Goal: Task Accomplishment & Management: Manage account settings

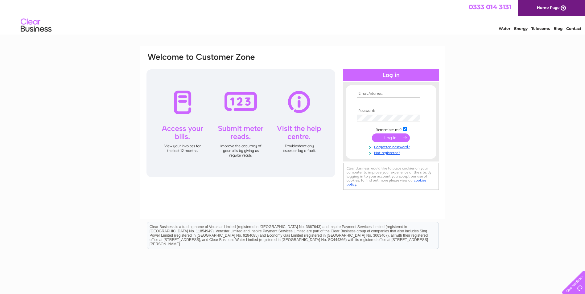
type input "[EMAIL_ADDRESS][DOMAIN_NAME]"
click at [381, 137] on input "submit" at bounding box center [391, 137] width 38 height 9
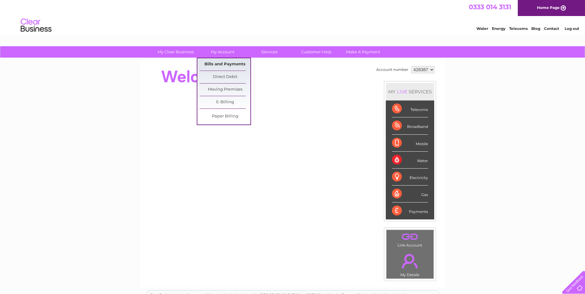
click at [219, 64] on link "Bills and Payments" at bounding box center [224, 64] width 51 height 12
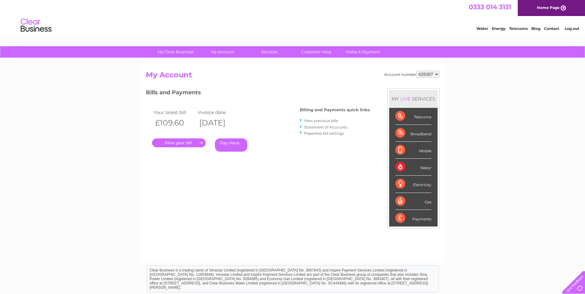
click at [181, 143] on link "." at bounding box center [179, 142] width 54 height 9
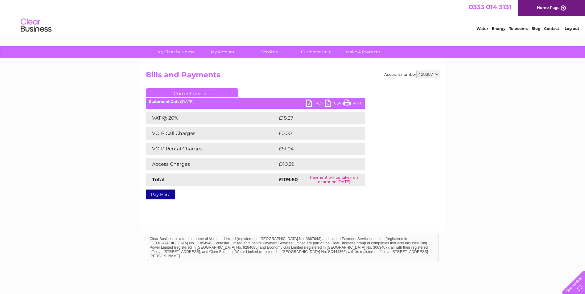
click at [313, 101] on link "PDF" at bounding box center [315, 104] width 18 height 9
